Goal: Information Seeking & Learning: Find specific fact

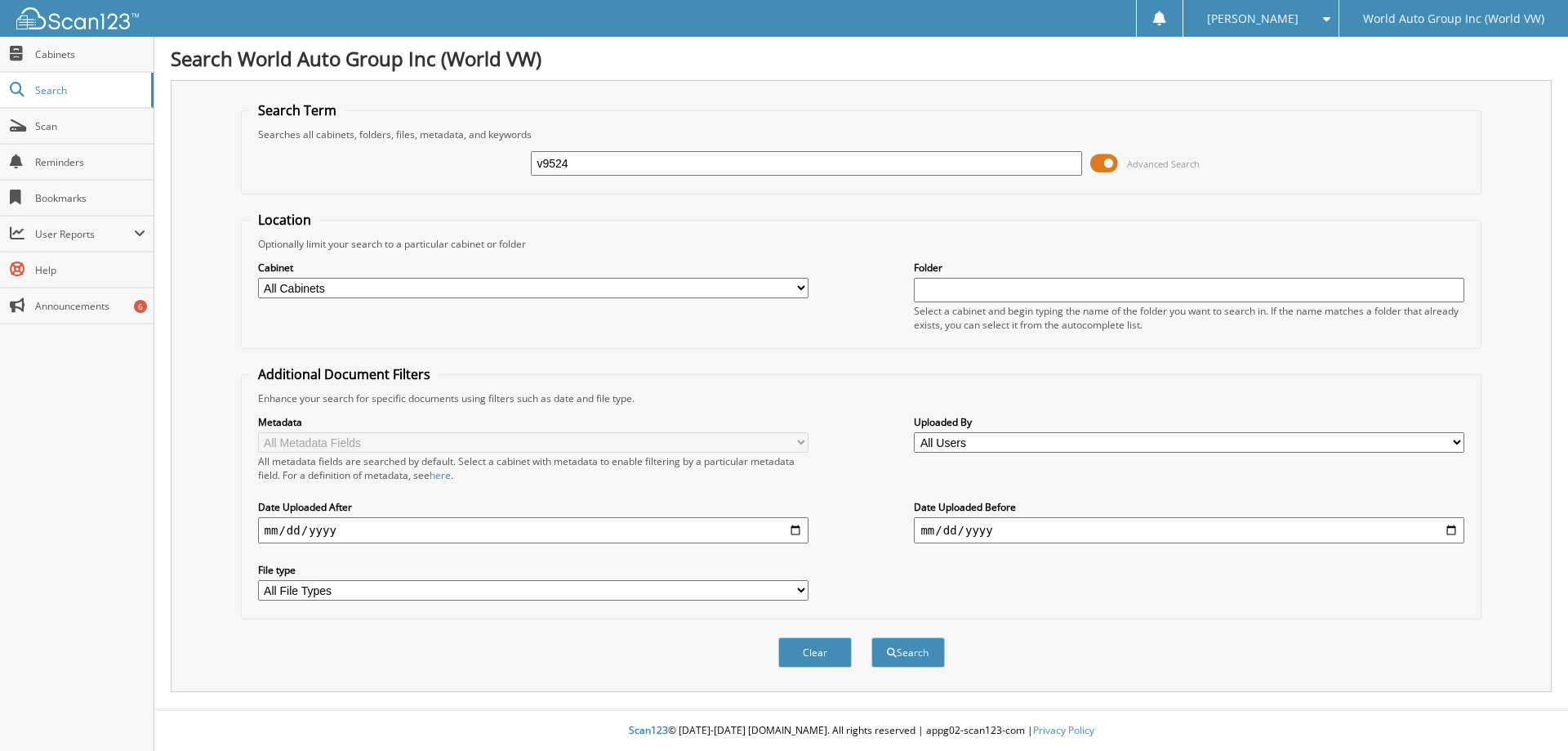
type input "v9524"
click at [871, 637] on button "Search" at bounding box center [908, 652] width 73 height 30
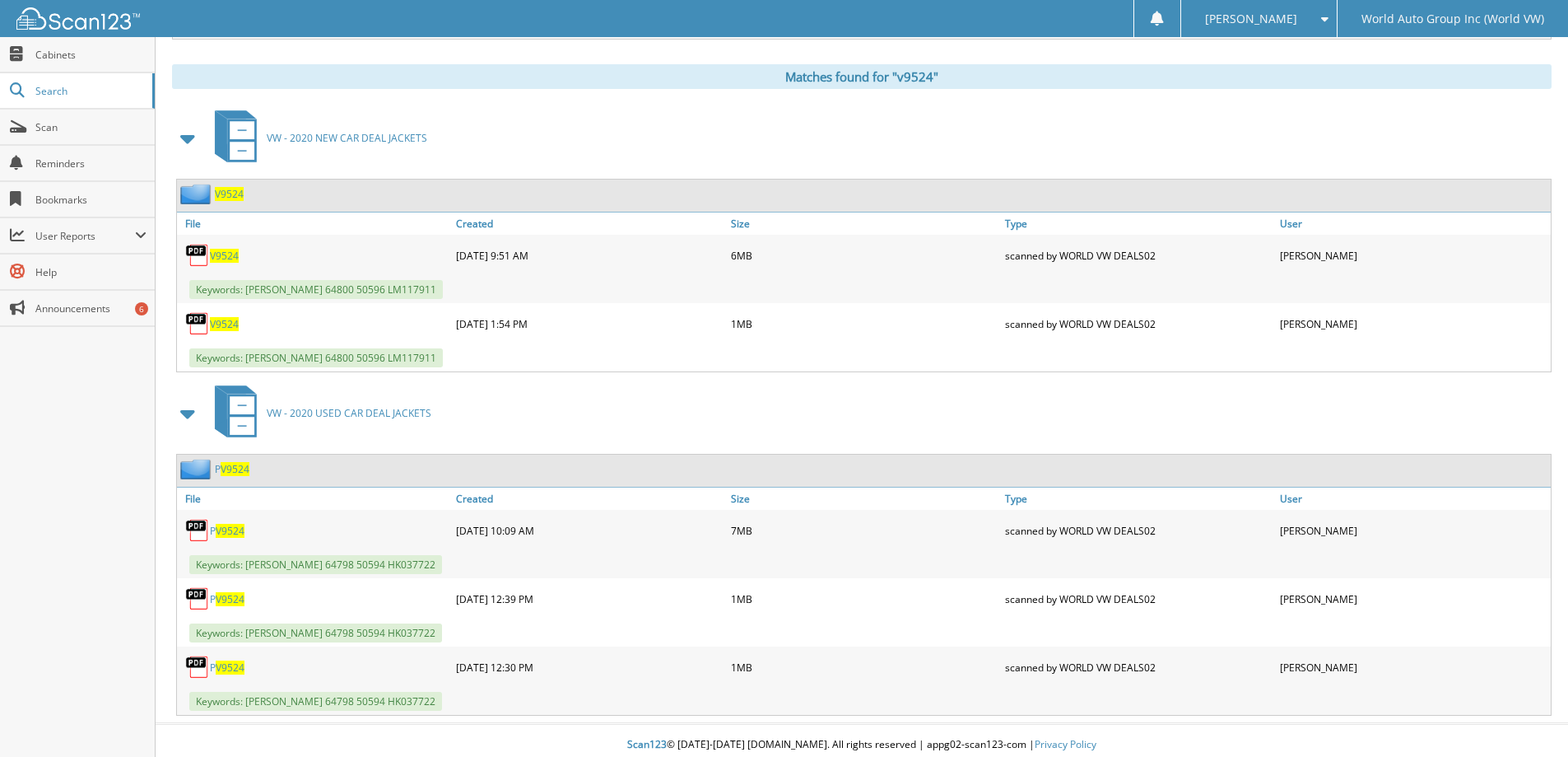
scroll to position [667, 0]
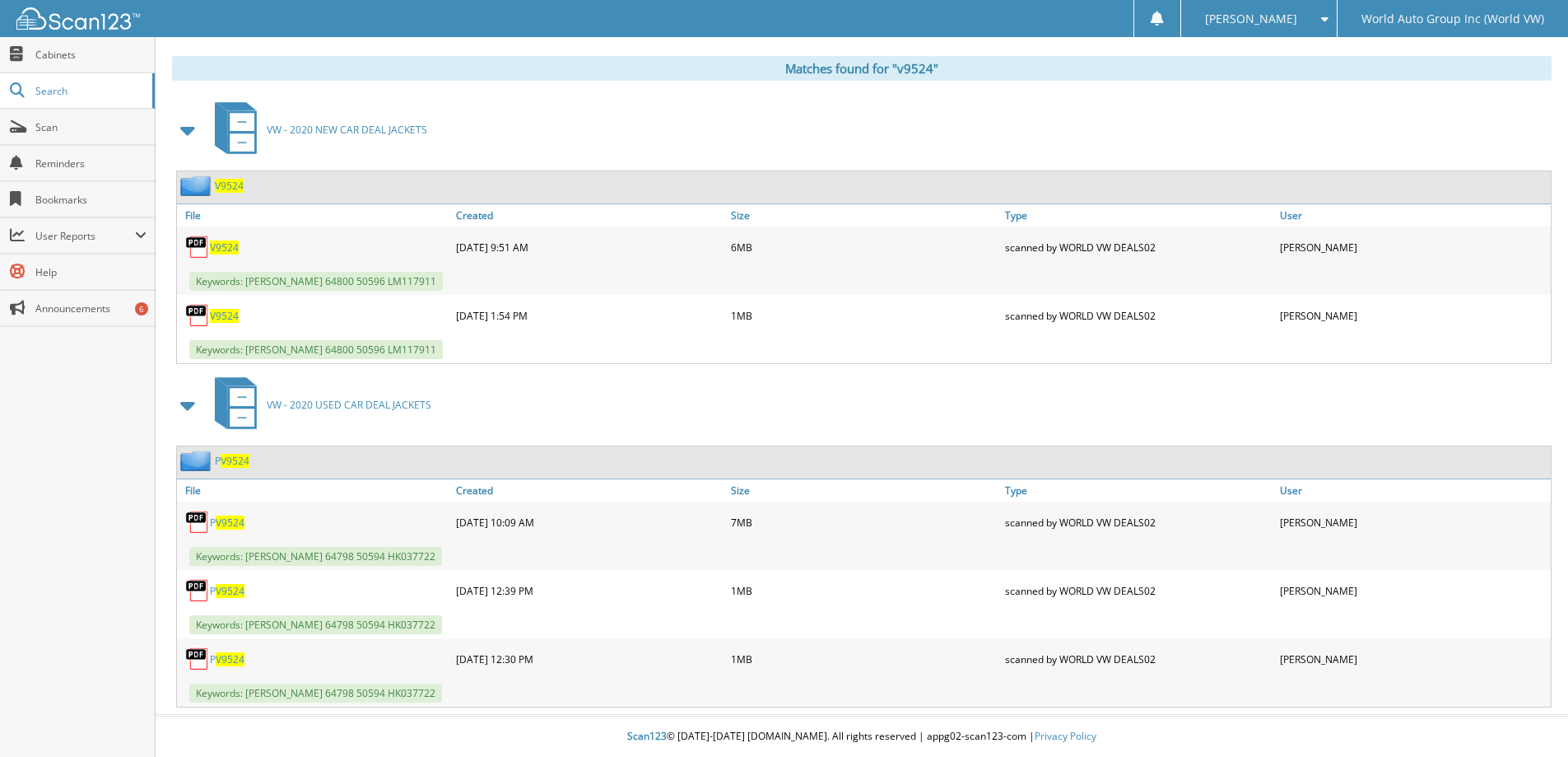
click at [227, 316] on span "V9524" at bounding box center [225, 315] width 28 height 14
click at [236, 244] on span "V9524" at bounding box center [225, 247] width 28 height 14
